Goal: Task Accomplishment & Management: Manage account settings

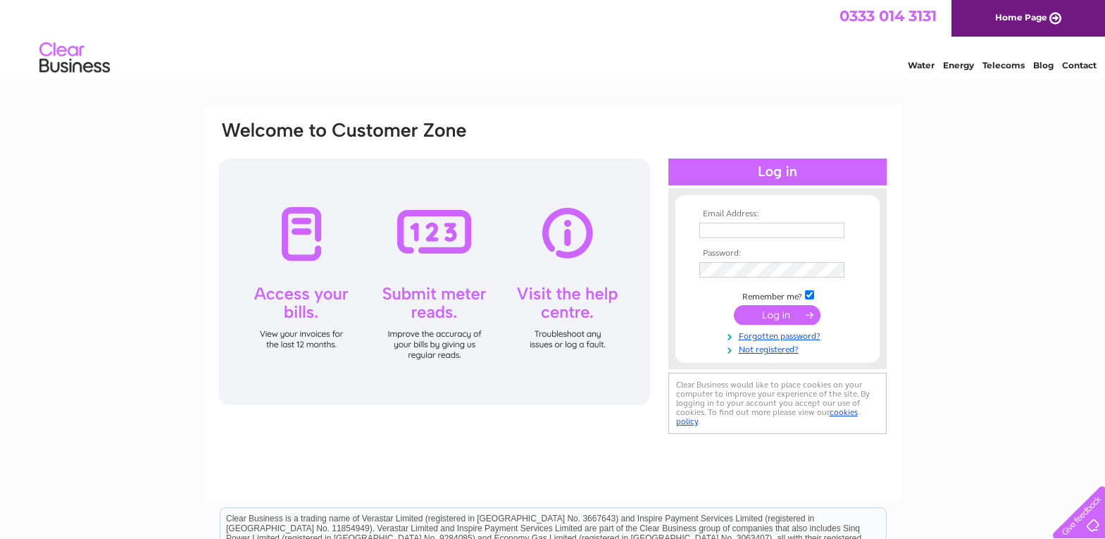
type input "chettontimber@aol.com"
click at [760, 314] on input "submit" at bounding box center [777, 315] width 87 height 20
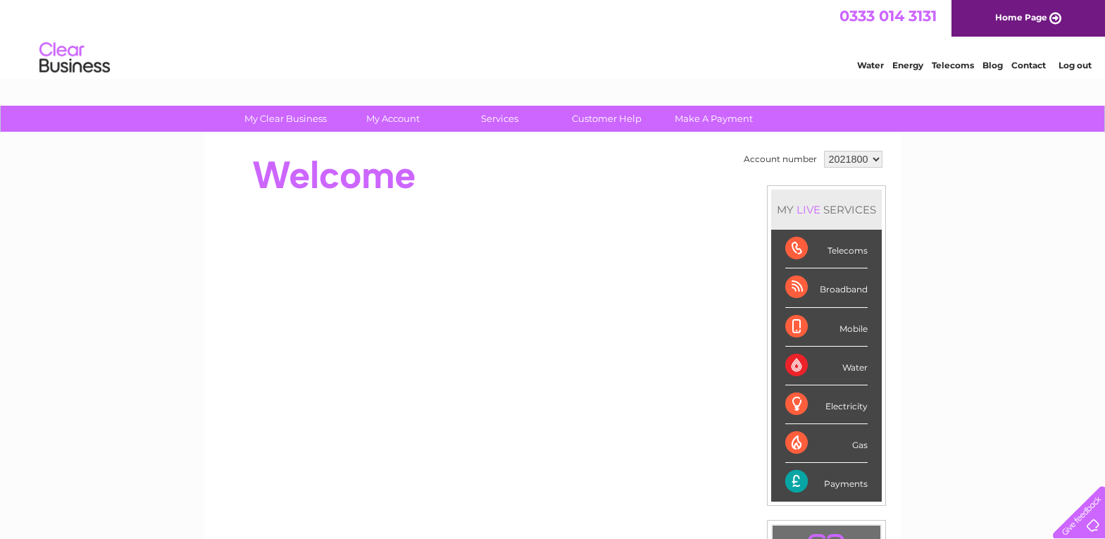
click at [875, 157] on select "2021800" at bounding box center [853, 159] width 58 height 17
click at [824, 151] on select "2021800" at bounding box center [853, 159] width 58 height 17
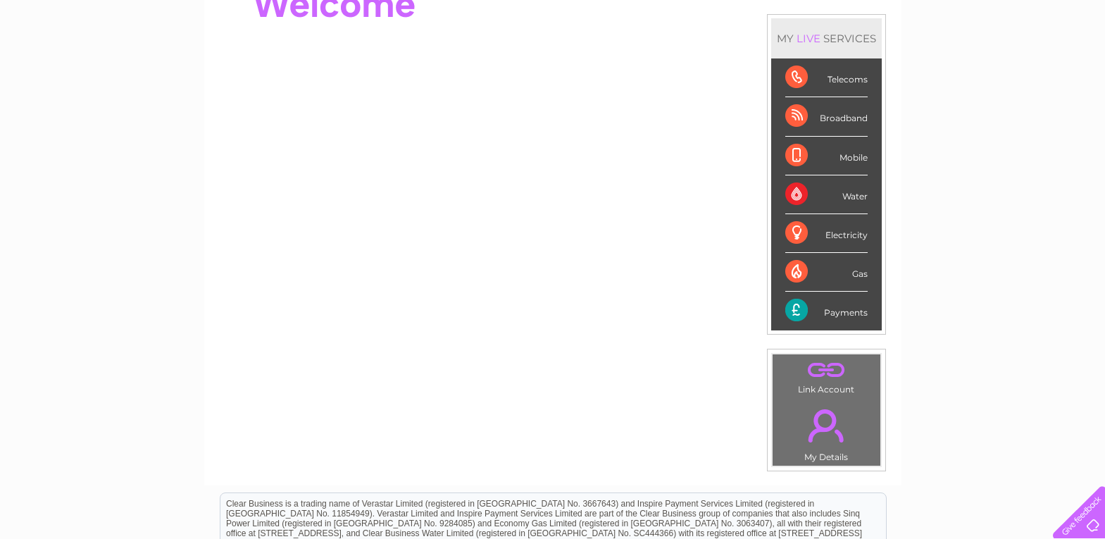
scroll to position [158, 0]
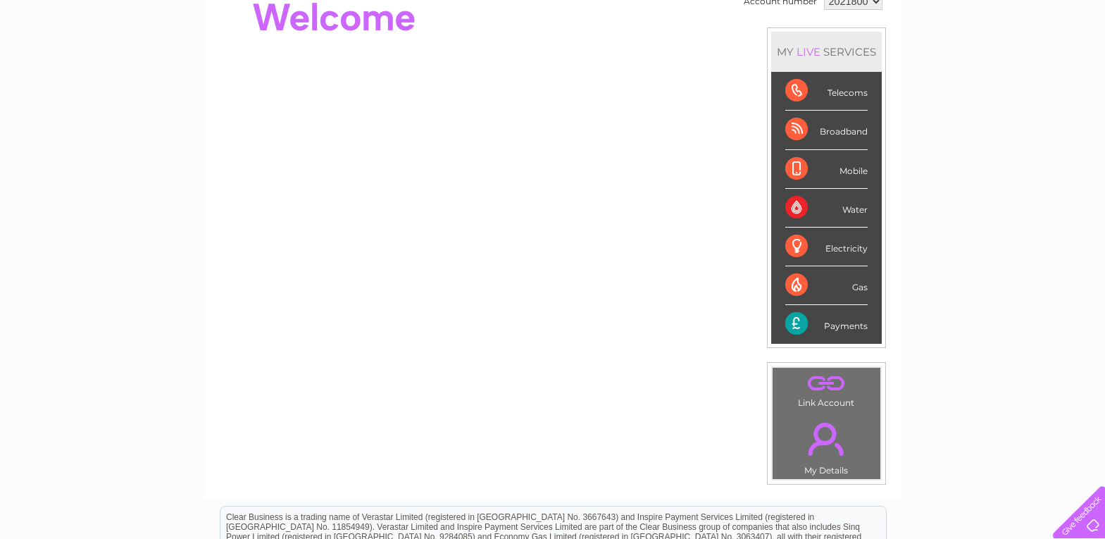
click at [836, 101] on div "Telecoms" at bounding box center [826, 91] width 82 height 39
click at [835, 93] on div "Telecoms" at bounding box center [826, 91] width 82 height 39
click at [795, 91] on div "Telecoms" at bounding box center [826, 91] width 82 height 39
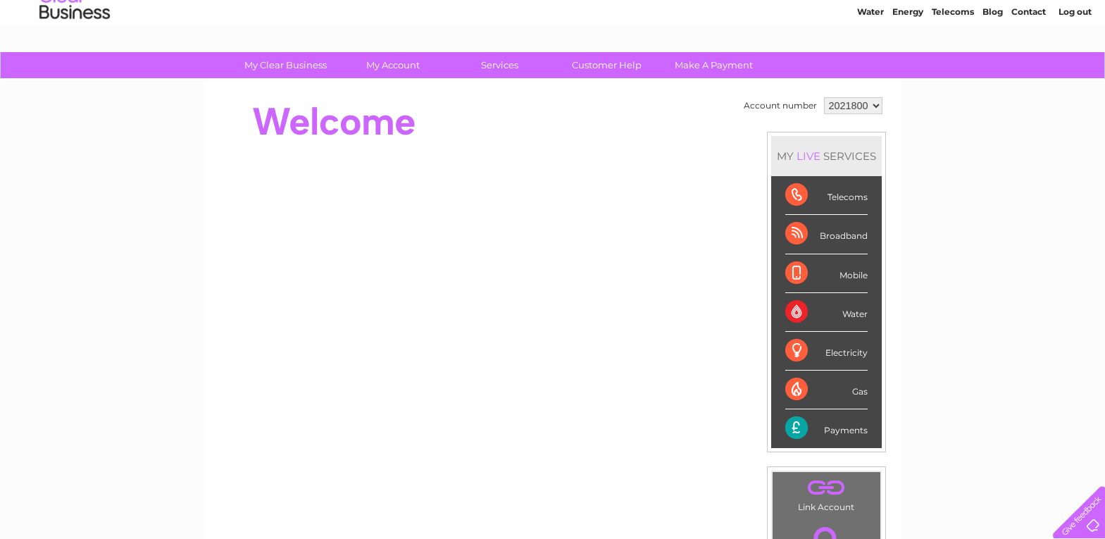
scroll to position [17, 0]
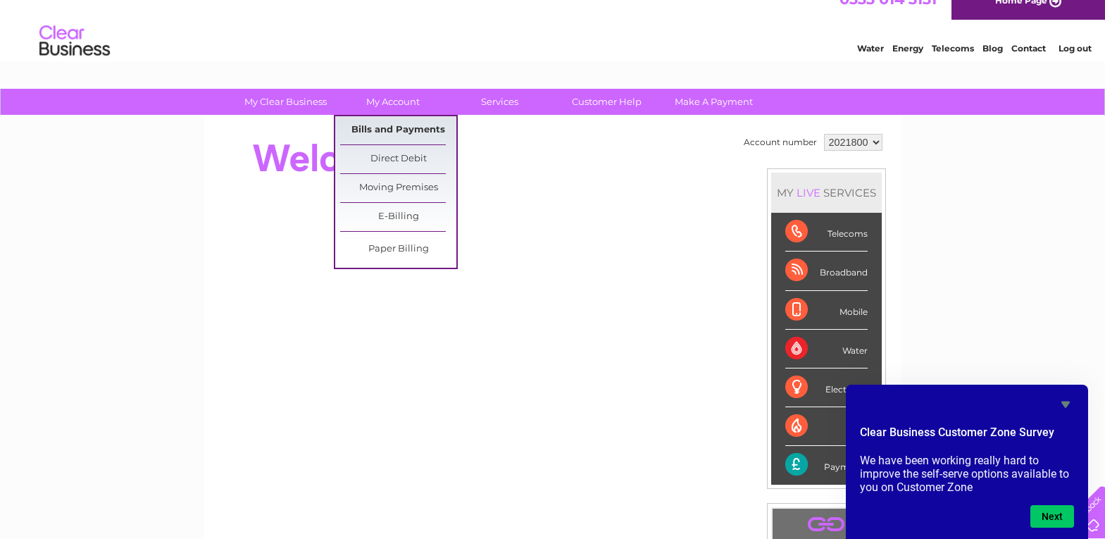
click at [388, 125] on link "Bills and Payments" at bounding box center [398, 130] width 116 height 28
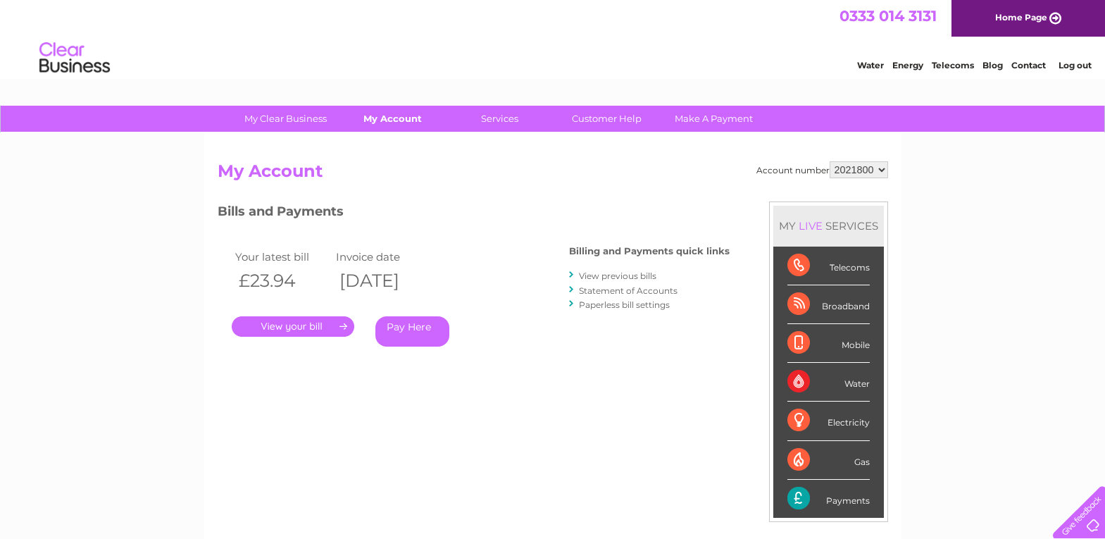
click at [387, 121] on link "My Account" at bounding box center [392, 119] width 116 height 26
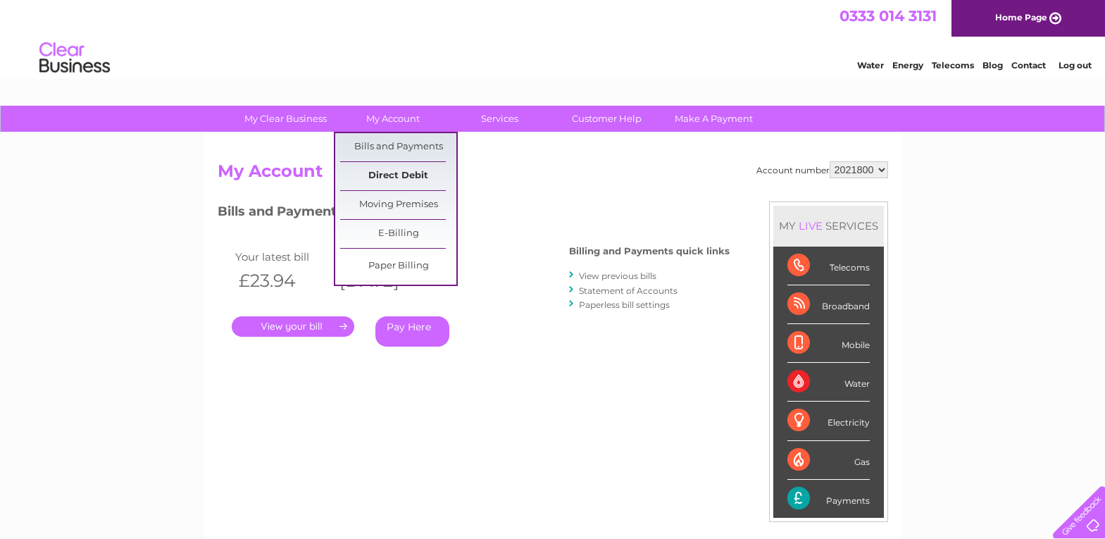
click at [387, 175] on link "Direct Debit" at bounding box center [398, 176] width 116 height 28
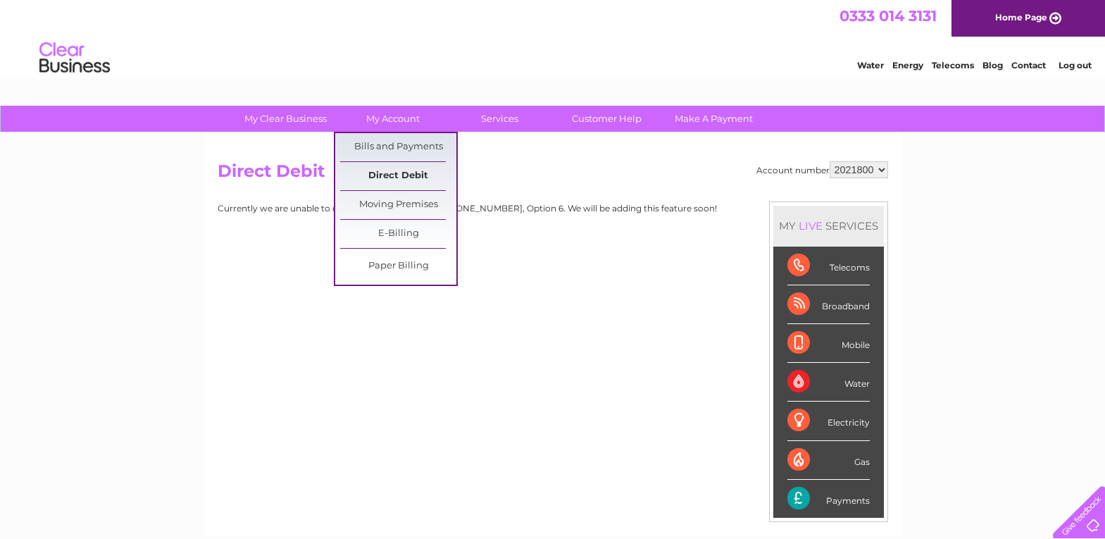
click at [396, 172] on link "Direct Debit" at bounding box center [398, 176] width 116 height 28
click at [394, 234] on link "E-Billing" at bounding box center [398, 234] width 116 height 28
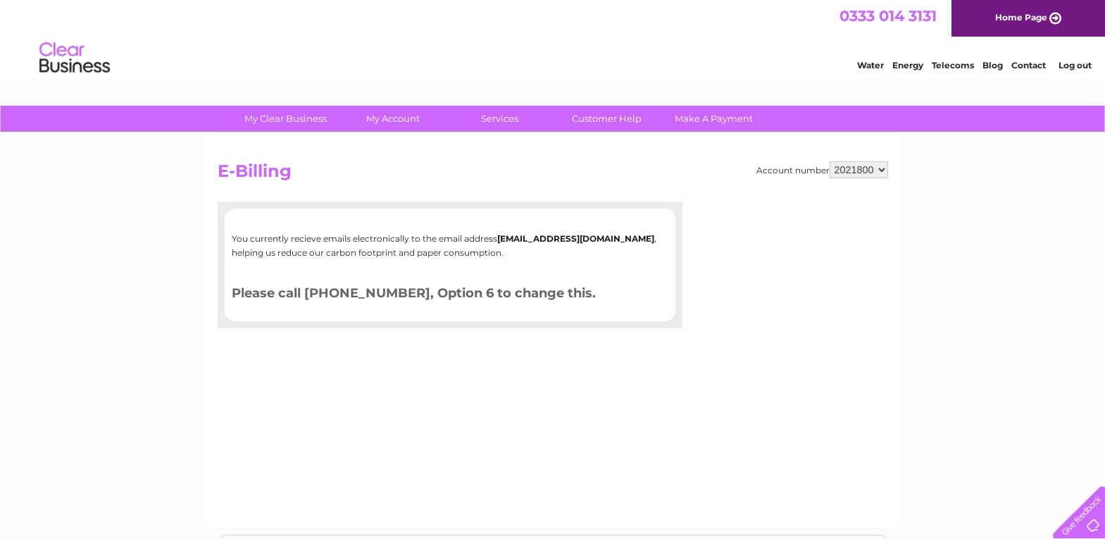
click at [881, 172] on select "2021800" at bounding box center [858, 169] width 58 height 17
click at [829, 161] on select "2021800" at bounding box center [858, 169] width 58 height 17
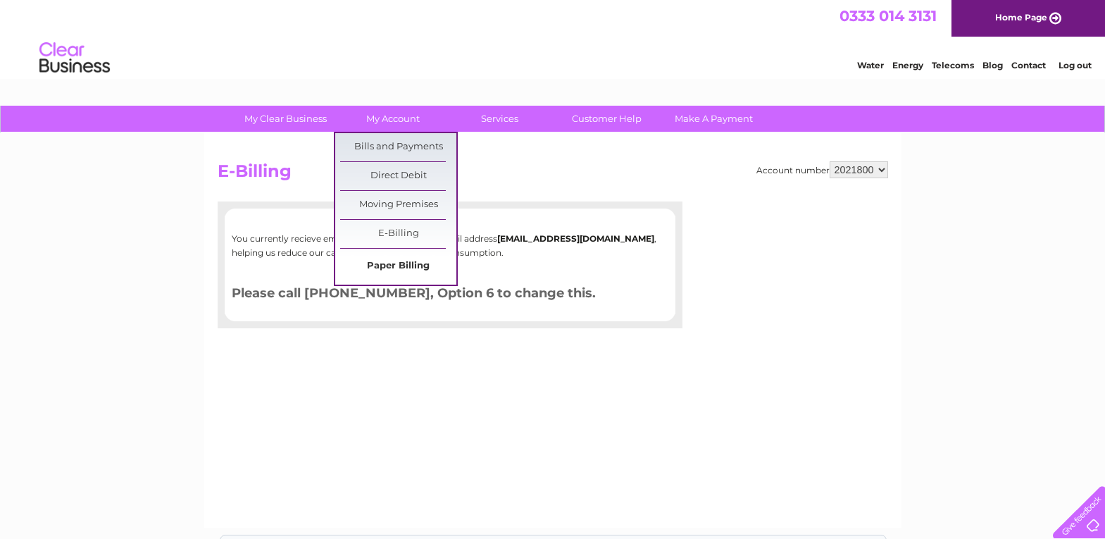
click at [382, 268] on link "Paper Billing" at bounding box center [398, 266] width 116 height 28
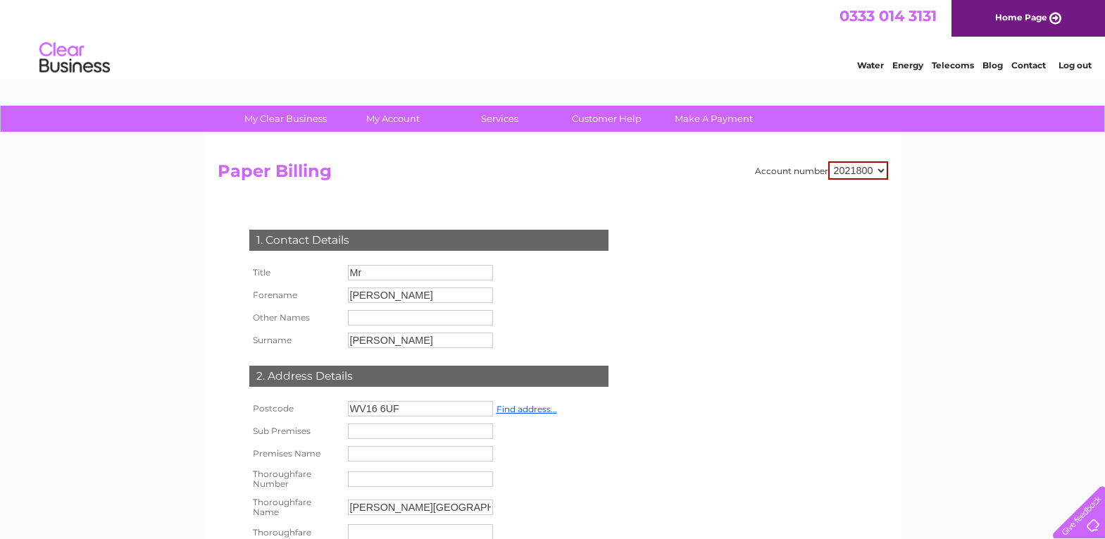
click at [946, 63] on link "Telecoms" at bounding box center [952, 65] width 42 height 11
